Goal: Task Accomplishment & Management: Use online tool/utility

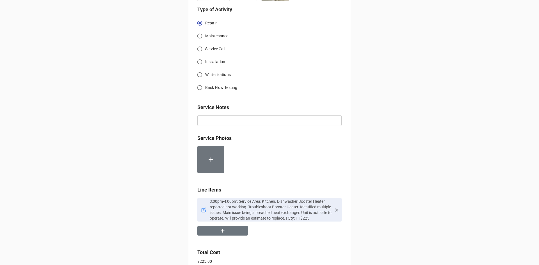
scroll to position [225, 0]
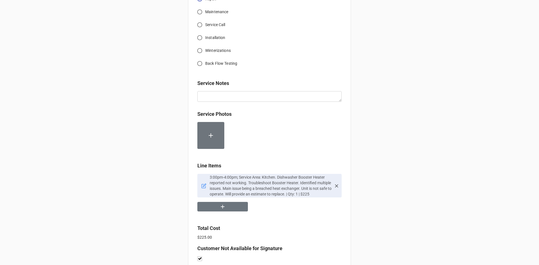
click at [335, 185] on icon at bounding box center [337, 186] width 6 height 6
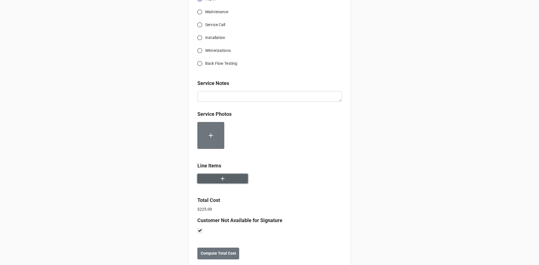
click at [222, 178] on icon "button" at bounding box center [223, 179] width 6 height 6
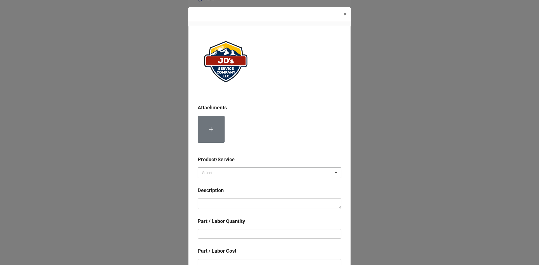
click at [334, 173] on icon at bounding box center [336, 173] width 8 height 10
click at [209, 182] on span "Services" at bounding box center [209, 183] width 14 height 4
click at [204, 205] on textarea at bounding box center [270, 204] width 144 height 11
paste textarea "4:00pm-6:30pm; Removed & replaced failed booster heater pump for main Kitchen D…"
type textarea "x"
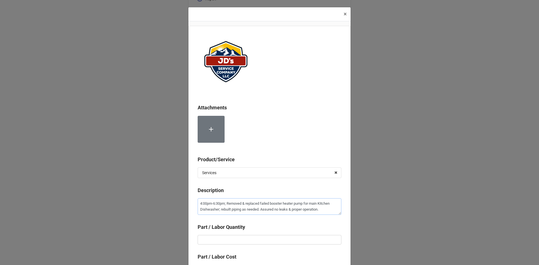
type textarea "4:00pm-6:30pm; Removed & replaced failed booster heater pump for main Kitchen D…"
click at [215, 243] on input "text" at bounding box center [270, 240] width 144 height 10
type textarea "x"
type input "2"
type textarea "x"
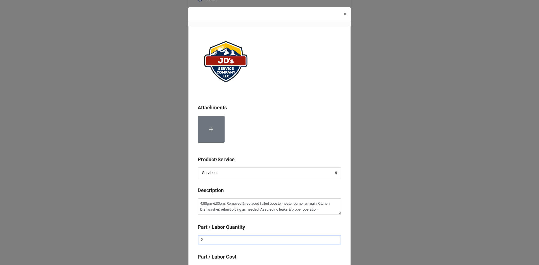
type input "2."
type textarea "x"
type input "2.5"
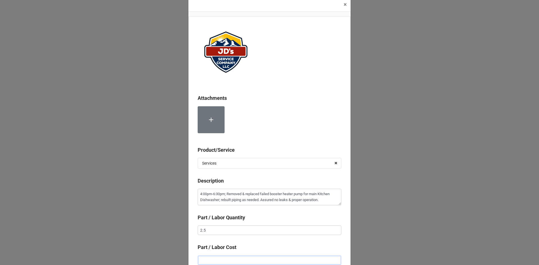
type textarea "x"
type input "$2.00"
type textarea "x"
type input "$22.00"
type textarea "x"
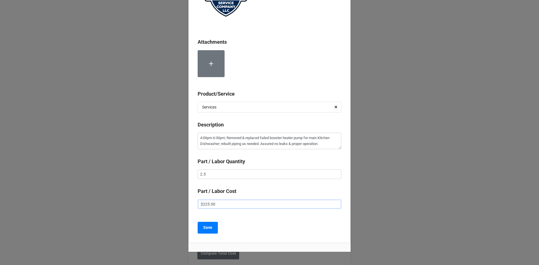
scroll to position [88, 0]
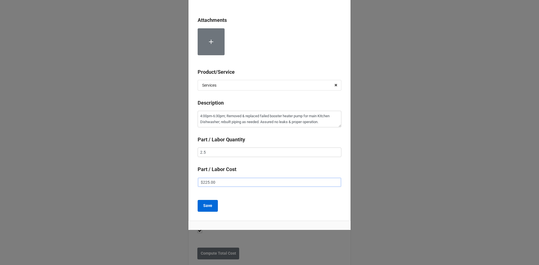
type input "$225.00"
click at [206, 208] on b "Save" at bounding box center [207, 206] width 9 height 6
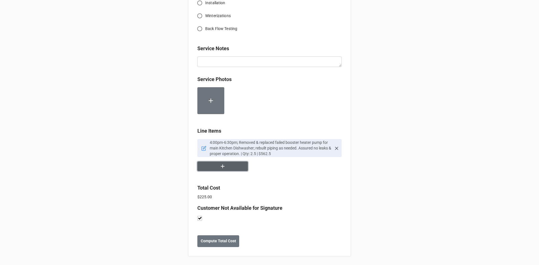
scroll to position [260, 0]
click at [224, 167] on icon "button" at bounding box center [223, 166] width 6 height 6
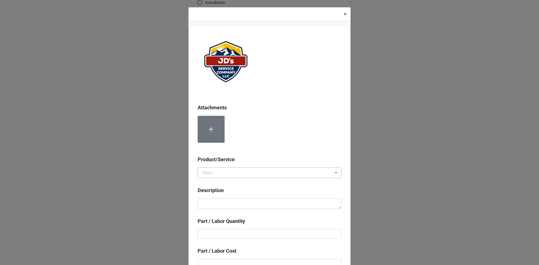
click at [335, 173] on icon at bounding box center [336, 173] width 8 height 10
click at [210, 182] on span "Services" at bounding box center [209, 183] width 14 height 4
click at [201, 205] on textarea at bounding box center [270, 204] width 144 height 11
paste textarea "Services for 2nd Technician"
type textarea "x"
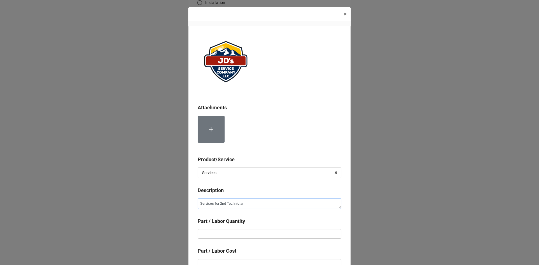
type textarea "Services for 2nd Technician"
click at [210, 232] on input "text" at bounding box center [270, 234] width 144 height 10
type textarea "x"
type input "2"
type textarea "x"
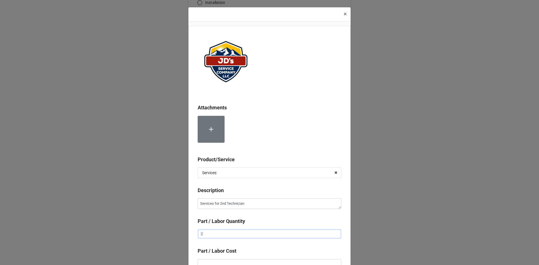
type input "2."
type textarea "x"
type input "2.5"
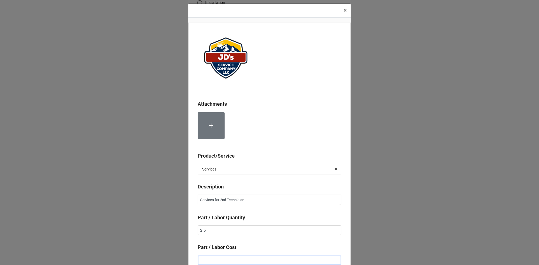
type textarea "x"
type input "$2.00"
type textarea "x"
type input "$22.00"
type textarea "x"
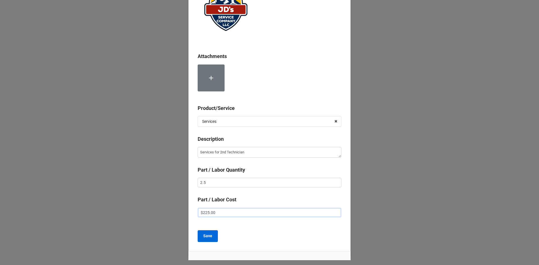
scroll to position [82, 0]
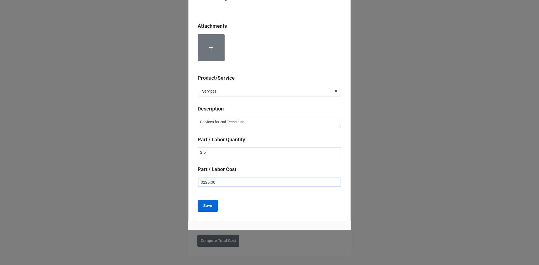
type input "$225.00"
click at [208, 203] on b "Save" at bounding box center [207, 206] width 9 height 6
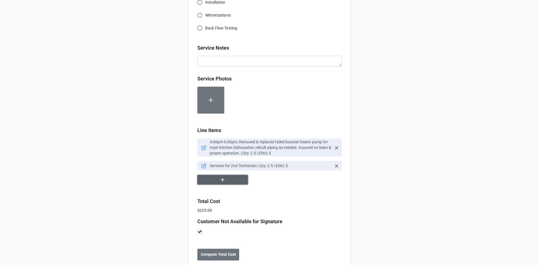
click at [222, 178] on icon "button" at bounding box center [223, 180] width 6 height 6
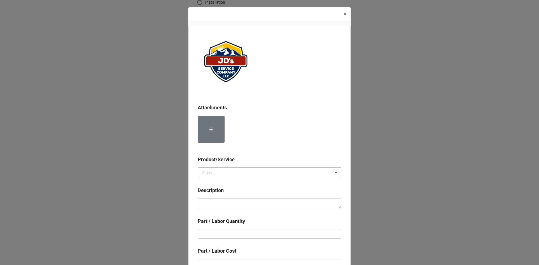
click at [336, 173] on icon at bounding box center [336, 173] width 8 height 10
click at [211, 193] on span "Material Cost" at bounding box center [213, 194] width 23 height 4
drag, startPoint x: 202, startPoint y: 204, endPoint x: 205, endPoint y: 201, distance: 4.0
click at [203, 204] on textarea at bounding box center [270, 204] width 144 height 11
paste textarea "Torch, Solder, and Flux"
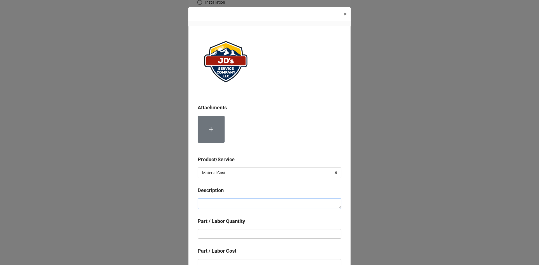
type textarea "x"
type textarea "Torch, Solder, and Flux"
click at [216, 236] on input "text" at bounding box center [270, 234] width 144 height 10
type textarea "x"
type input "1"
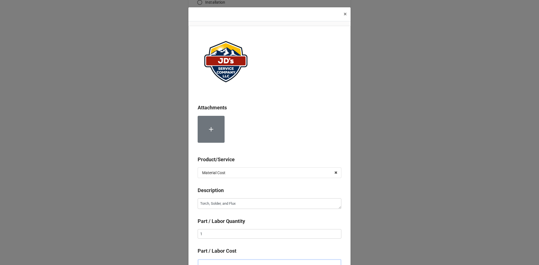
scroll to position [4, 0]
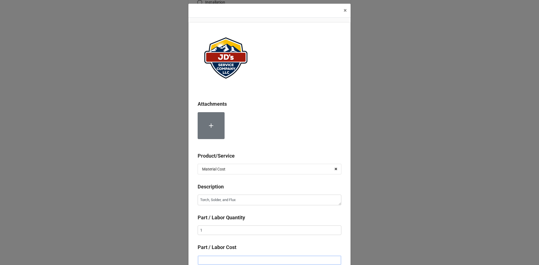
type textarea "x"
type input "$2.00"
type textarea "x"
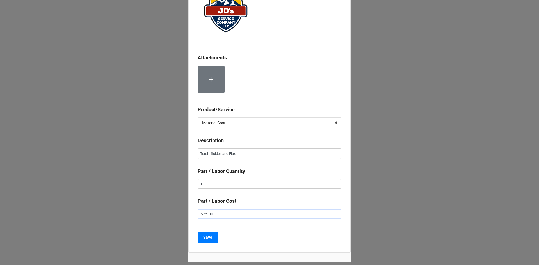
scroll to position [82, 0]
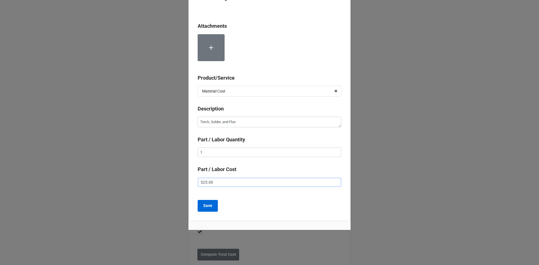
type input "$25.00"
click at [208, 203] on button "Save" at bounding box center [208, 206] width 20 height 12
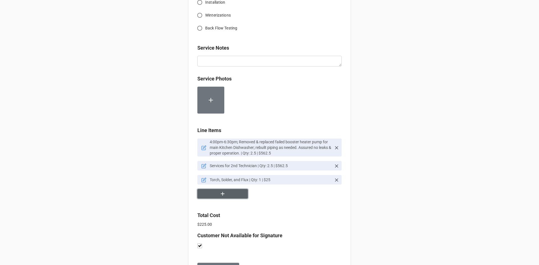
click at [224, 195] on icon "button" at bounding box center [223, 194] width 6 height 6
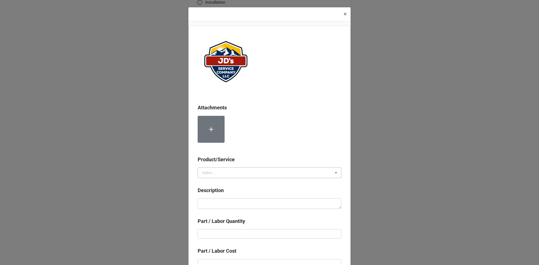
click at [334, 172] on icon at bounding box center [336, 173] width 8 height 10
click at [214, 195] on span "Material Cost" at bounding box center [213, 194] width 23 height 4
click at [203, 206] on textarea at bounding box center [270, 204] width 144 height 11
paste textarea "Booster Heater Pump"
type textarea "x"
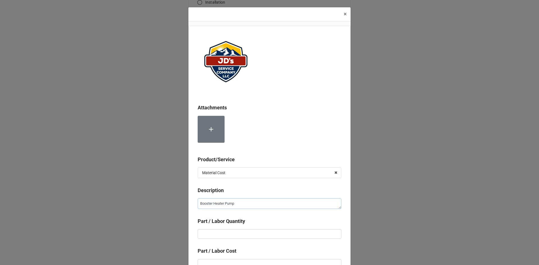
type textarea "Booster Heater Pump"
type textarea "x"
type input "1"
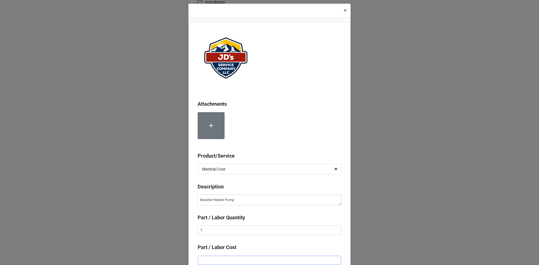
type textarea "x"
type input "$6.00"
type textarea "x"
type input "$65.00"
type textarea "x"
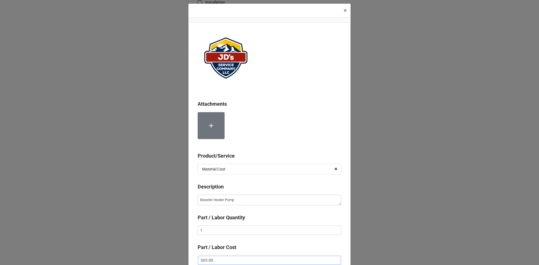
type input "$650.00"
type textarea "x"
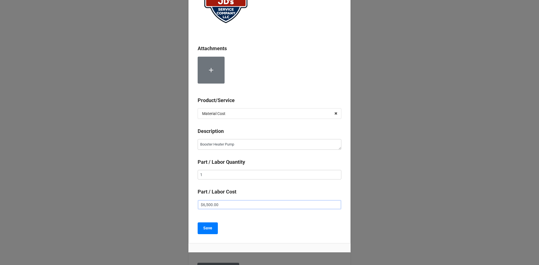
scroll to position [60, 0]
type input "$6,500.00"
click at [205, 224] on button "Save" at bounding box center [208, 228] width 20 height 12
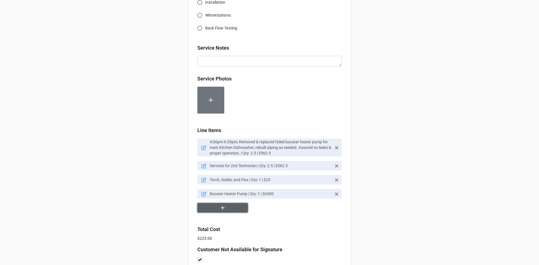
click at [221, 207] on icon "button" at bounding box center [223, 208] width 4 height 4
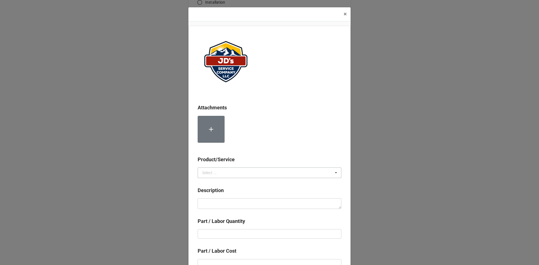
click at [335, 173] on icon at bounding box center [336, 173] width 8 height 10
click at [213, 192] on span "Material Cost" at bounding box center [213, 194] width 23 height 4
click at [205, 205] on textarea at bounding box center [270, 204] width 144 height 11
paste textarea "3/4" Dielectric Union"
type textarea "x"
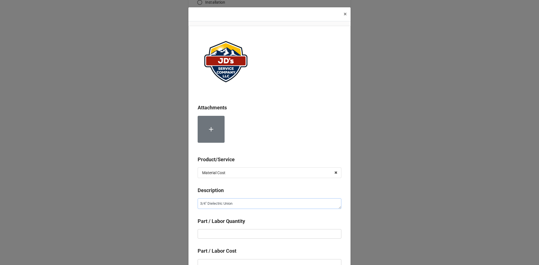
type textarea "3/4" Dielectric Union"
click at [211, 235] on input "text" at bounding box center [270, 234] width 144 height 10
type textarea "x"
type input "1"
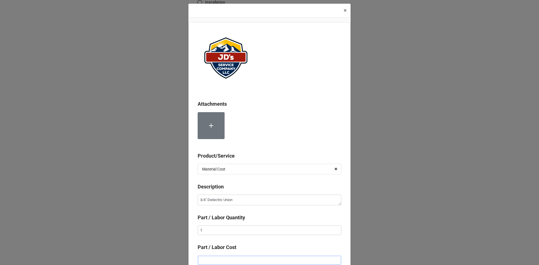
type textarea "x"
type input "$4.00"
type textarea "x"
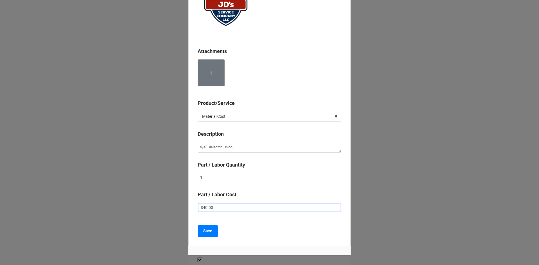
scroll to position [60, 0]
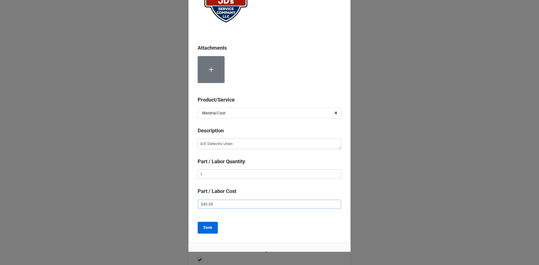
type input "$40.00"
click at [203, 227] on b "Save" at bounding box center [207, 228] width 9 height 6
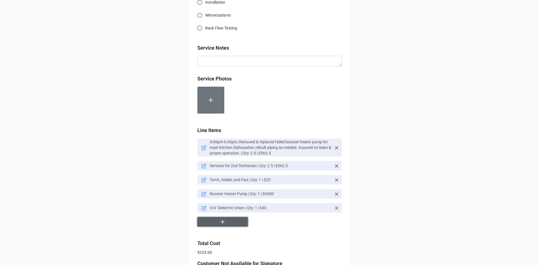
click at [220, 222] on icon "button" at bounding box center [223, 222] width 6 height 6
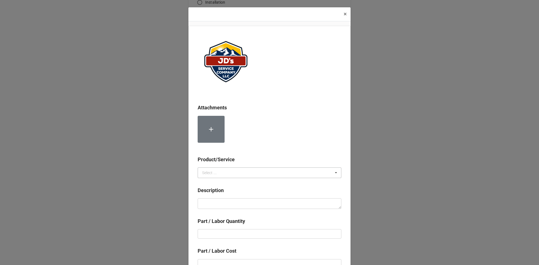
click at [335, 173] on icon at bounding box center [336, 173] width 8 height 10
click at [212, 192] on span "Material Cost" at bounding box center [213, 194] width 23 height 4
click at [207, 203] on textarea at bounding box center [270, 204] width 144 height 11
paste textarea "3/4" MIP Copper"
type textarea "x"
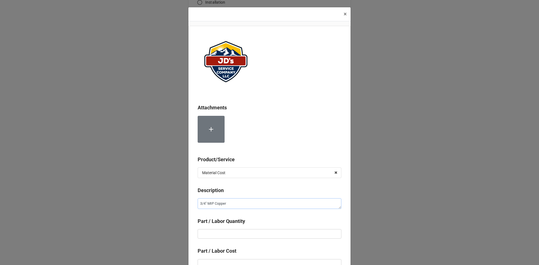
type textarea "3/4" MIP Copper"
type textarea "x"
type input "1"
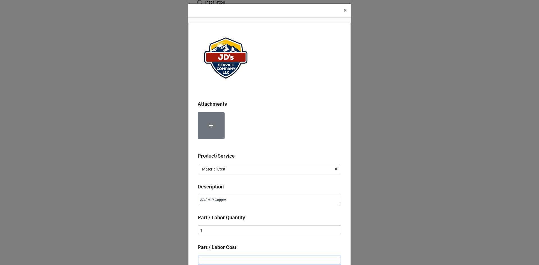
type textarea "x"
type input "$1.00"
type textarea "x"
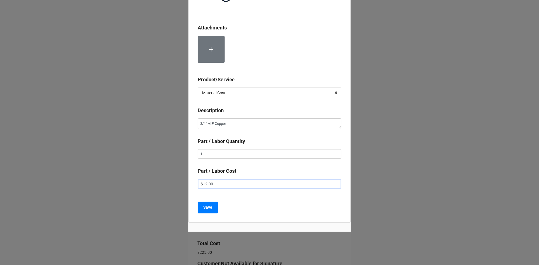
scroll to position [82, 0]
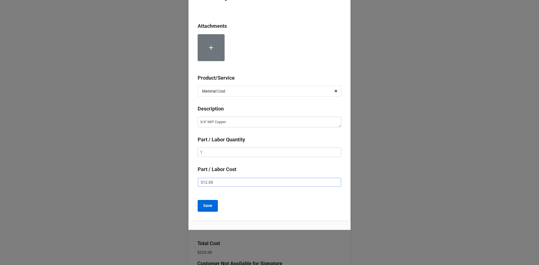
type input "$12.00"
click at [205, 202] on button "Save" at bounding box center [208, 206] width 20 height 12
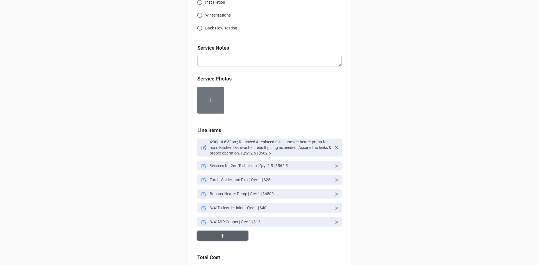
click at [225, 238] on button "button" at bounding box center [222, 236] width 51 height 10
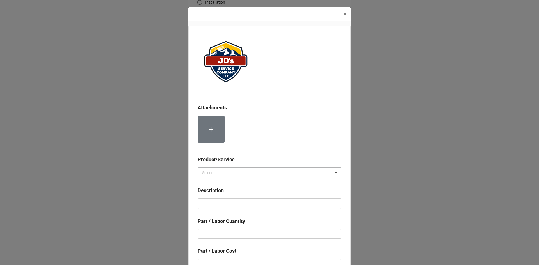
click at [334, 173] on icon at bounding box center [336, 173] width 8 height 10
click at [225, 193] on div "Material Cost" at bounding box center [269, 193] width 143 height 10
click at [215, 202] on textarea at bounding box center [270, 204] width 144 height 11
paste textarea "3/4" FIP Copper"
type textarea "x"
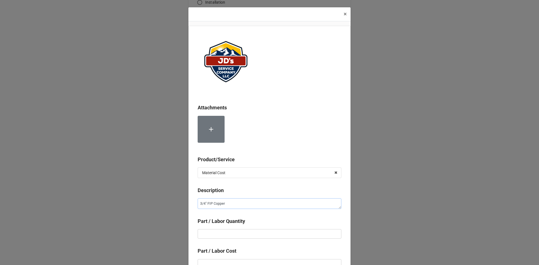
type textarea "3/4" FIP Copper"
click at [199, 236] on input "text" at bounding box center [270, 234] width 144 height 10
type textarea "x"
type input "1"
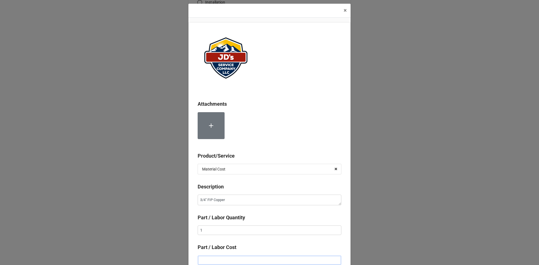
type textarea "x"
type input "$1.00"
type textarea "x"
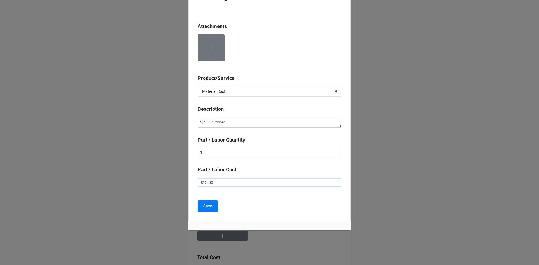
scroll to position [82, 0]
type input "$12.00"
click at [208, 204] on b "Save" at bounding box center [207, 206] width 9 height 6
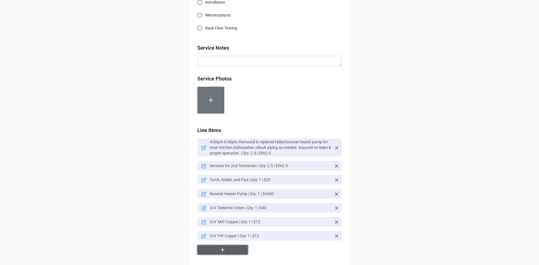
click at [221, 250] on icon "button" at bounding box center [223, 250] width 6 height 6
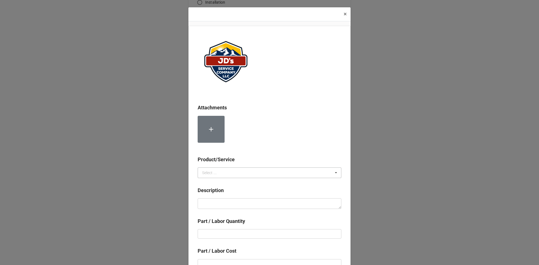
click at [332, 173] on icon at bounding box center [336, 173] width 8 height 10
click at [215, 196] on span "Material Cost" at bounding box center [213, 194] width 23 height 4
click at [210, 205] on textarea at bounding box center [270, 204] width 144 height 11
type textarea "x"
type textarea "1"
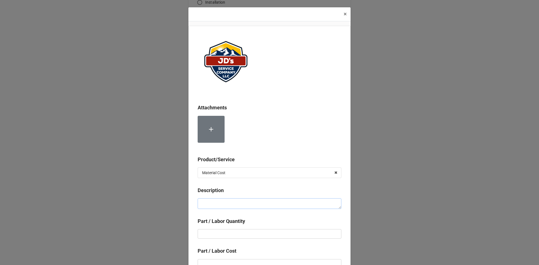
paste textarea "3/4" ST 45 Copper"
type textarea "x"
type textarea "3/4" ST 45 Copper"
click at [211, 234] on input "text" at bounding box center [270, 234] width 144 height 10
type textarea "x"
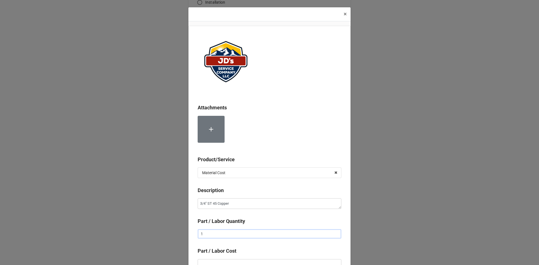
type input "1"
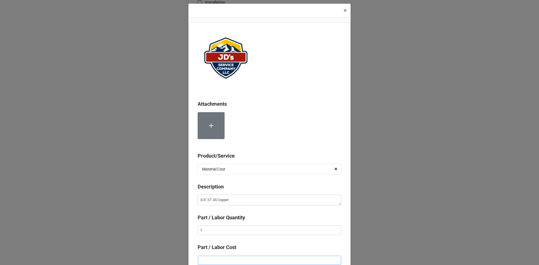
type textarea "x"
type input "$1.00"
type textarea "x"
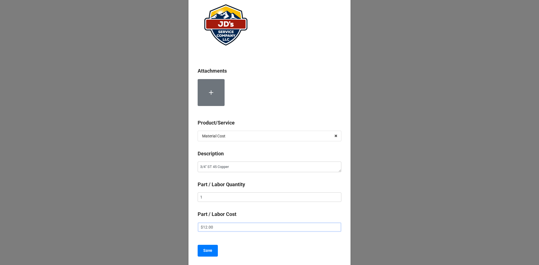
scroll to position [82, 0]
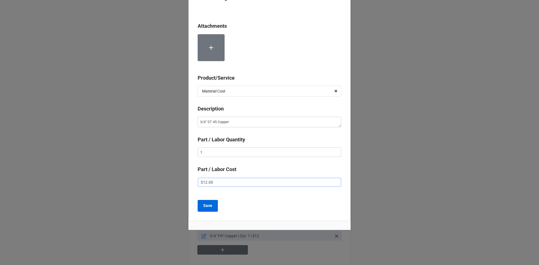
type input "$12.00"
click at [207, 204] on b "Save" at bounding box center [207, 206] width 9 height 6
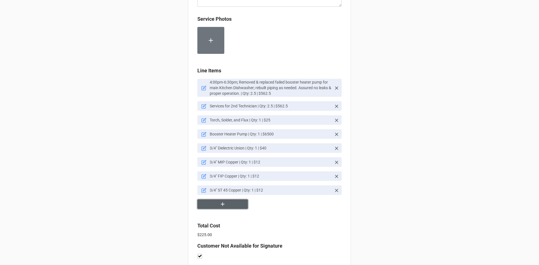
scroll to position [320, 0]
click at [221, 205] on icon "button" at bounding box center [223, 204] width 4 height 4
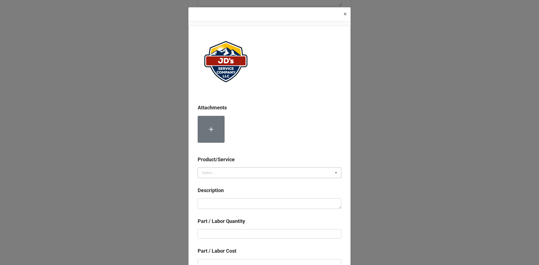
click at [333, 173] on icon at bounding box center [336, 173] width 8 height 10
click at [225, 193] on div "Material Cost" at bounding box center [269, 193] width 143 height 10
click at [217, 207] on textarea at bounding box center [270, 204] width 144 height 11
paste textarea "3/4" Copper 90"
type textarea "x"
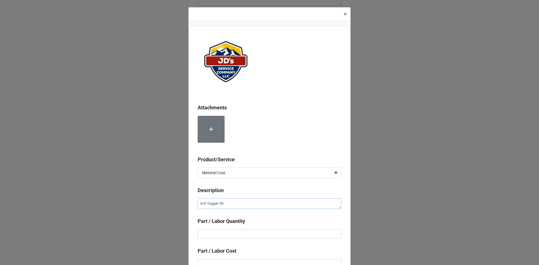
type textarea "3/4" Copper 90"
click at [206, 236] on input "text" at bounding box center [270, 234] width 144 height 10
type textarea "x"
type input "1"
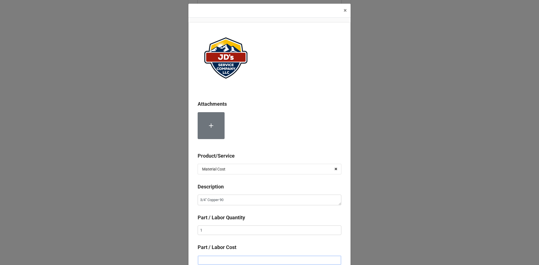
type textarea "x"
type input "$1.00"
type textarea "x"
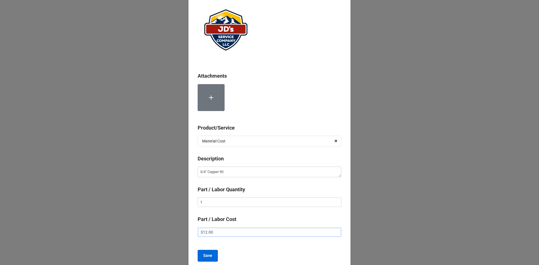
type input "$12.00"
click at [210, 254] on b "Save" at bounding box center [207, 256] width 9 height 6
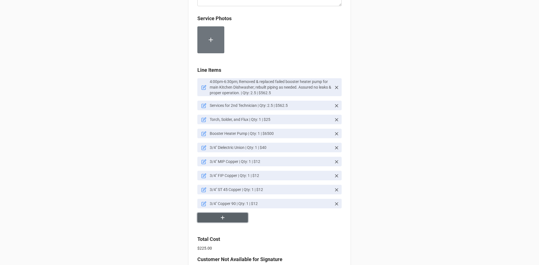
click at [224, 219] on icon "button" at bounding box center [223, 218] width 6 height 6
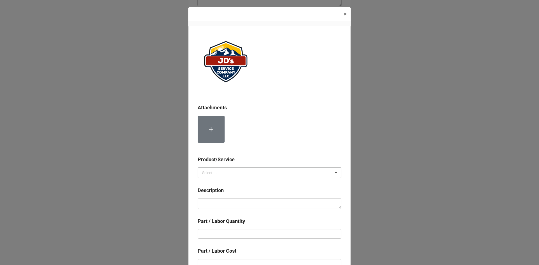
click at [335, 171] on icon at bounding box center [336, 173] width 8 height 10
click at [218, 196] on span "Material Cost" at bounding box center [213, 194] width 23 height 4
click at [204, 204] on textarea at bounding box center [270, 204] width 144 height 11
paste textarea "3/4" Copper Tubing (by Foot)"
type textarea "x"
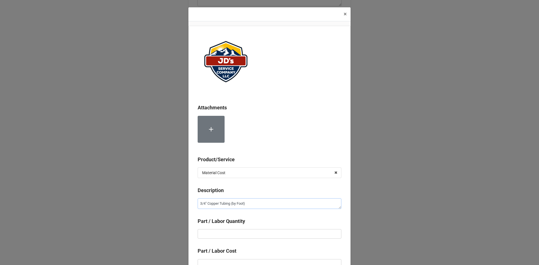
type textarea "3/4" Copper Tubing (by Foot)"
click at [209, 232] on input "text" at bounding box center [270, 234] width 144 height 10
type textarea "x"
type input "2"
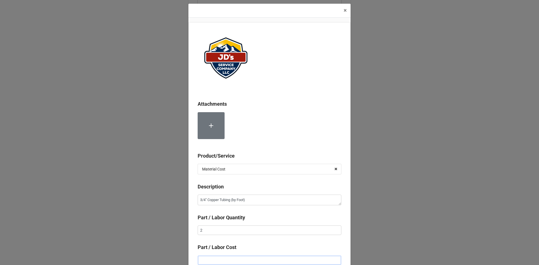
type textarea "x"
type input "$1.00"
type textarea "x"
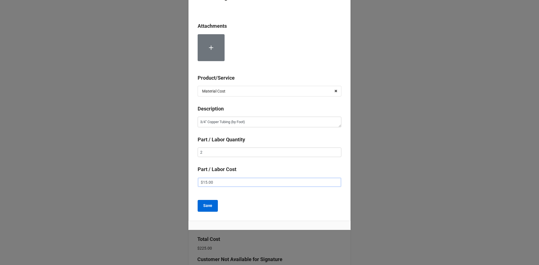
type input "$15.00"
click at [209, 207] on b "Save" at bounding box center [207, 206] width 9 height 6
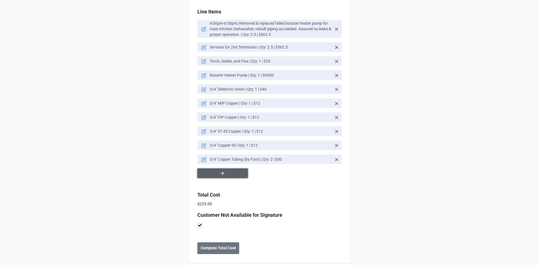
scroll to position [386, 0]
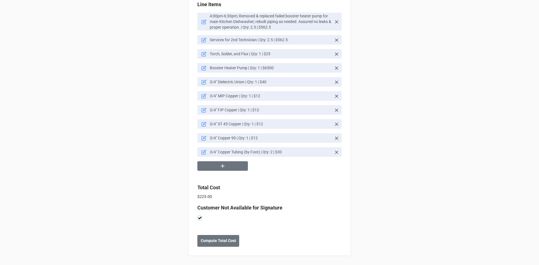
click at [199, 216] on label at bounding box center [199, 216] width 5 height 0
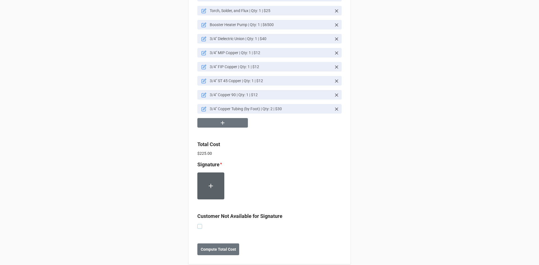
scroll to position [438, 0]
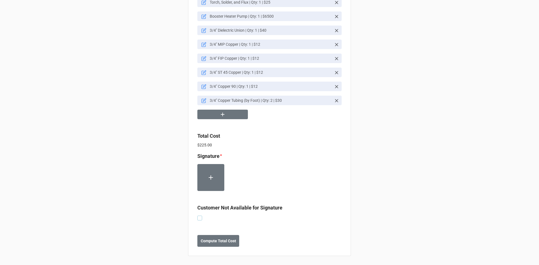
click at [199, 216] on label at bounding box center [199, 216] width 5 height 0
checkbox input "true"
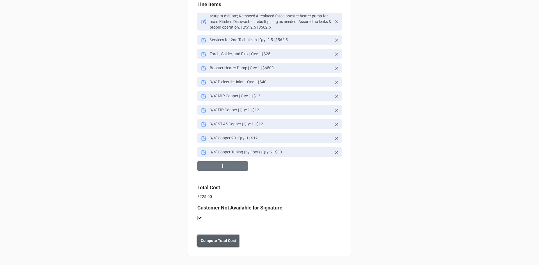
click at [217, 239] on b "Compute Total Cost" at bounding box center [218, 241] width 35 height 6
click at [203, 239] on b "Save" at bounding box center [207, 241] width 9 height 6
